Goal: Check status: Check status

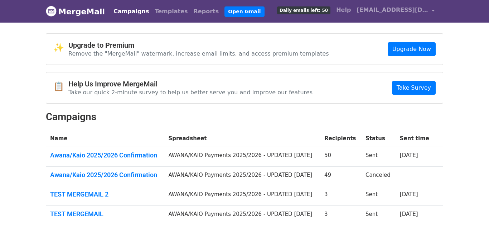
click at [132, 150] on td "Awana/Kaio 2025/2026 Confirmation" at bounding box center [105, 157] width 118 height 20
click at [135, 163] on td "Awana/Kaio 2025/2026 Confirmation" at bounding box center [105, 157] width 118 height 20
click at [134, 159] on td "Awana/Kaio 2025/2026 Confirmation" at bounding box center [105, 157] width 118 height 20
click at [115, 155] on link "Awana/Kaio 2025/2026 Confirmation" at bounding box center [105, 155] width 110 height 8
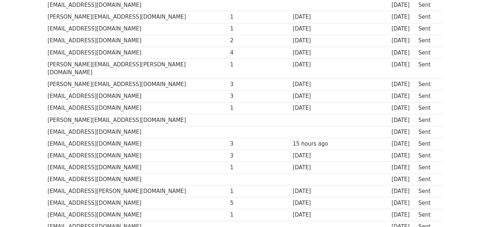
scroll to position [86, 0]
